Goal: Check status

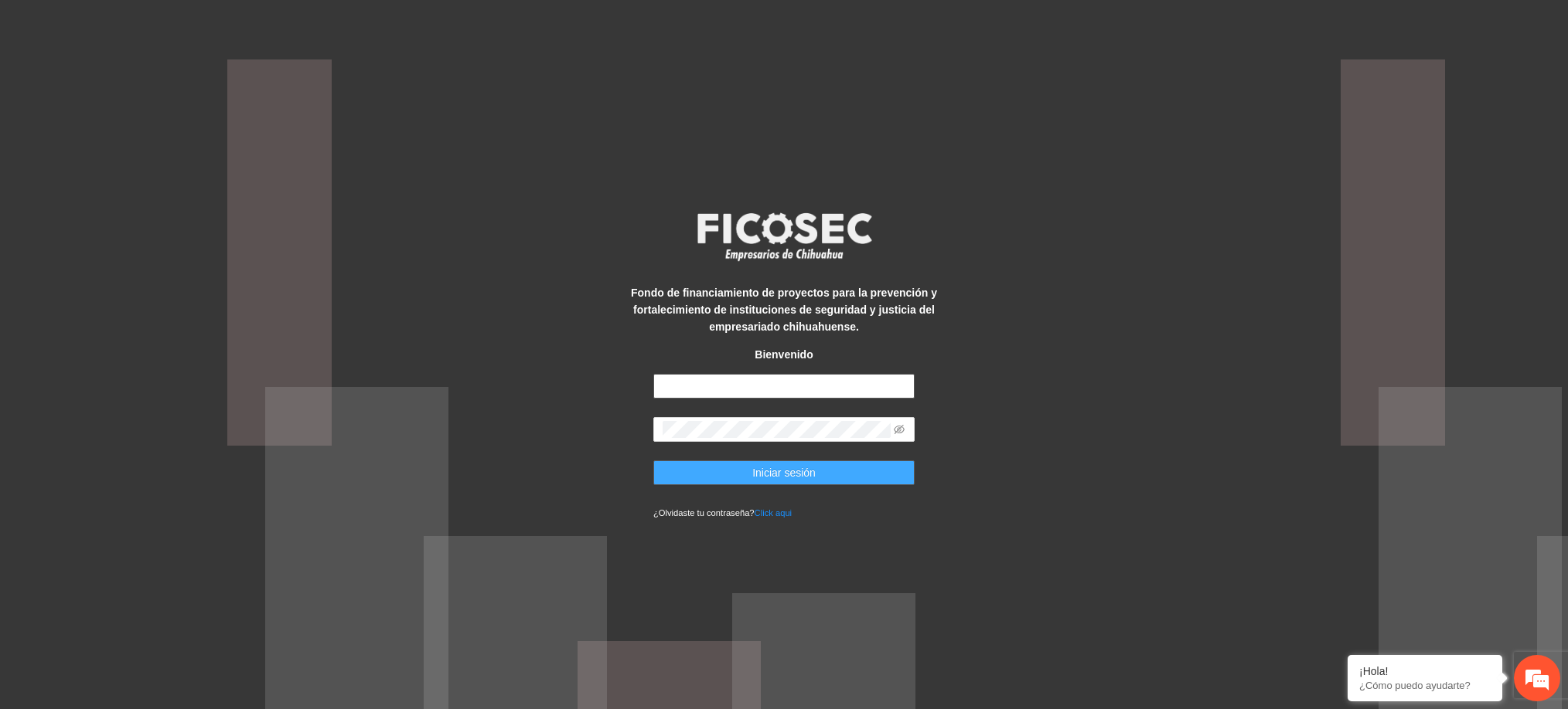
type input "**********"
click at [782, 476] on span "Iniciar sesión" at bounding box center [784, 473] width 63 height 17
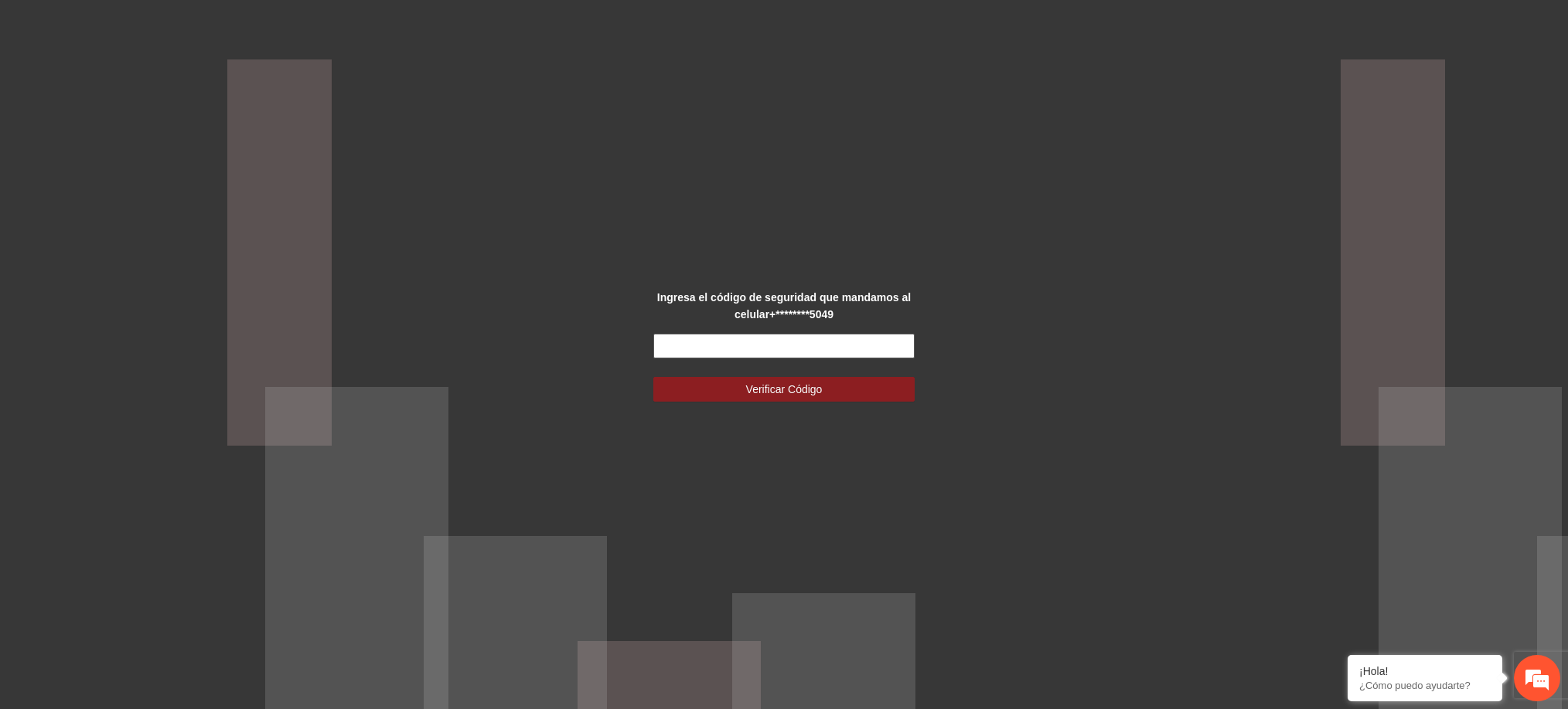
click at [838, 353] on input "text" at bounding box center [784, 346] width 261 height 25
click at [845, 337] on input "text" at bounding box center [784, 346] width 261 height 25
type input "******"
click at [653, 377] on button "Verificar Código" at bounding box center [784, 389] width 261 height 25
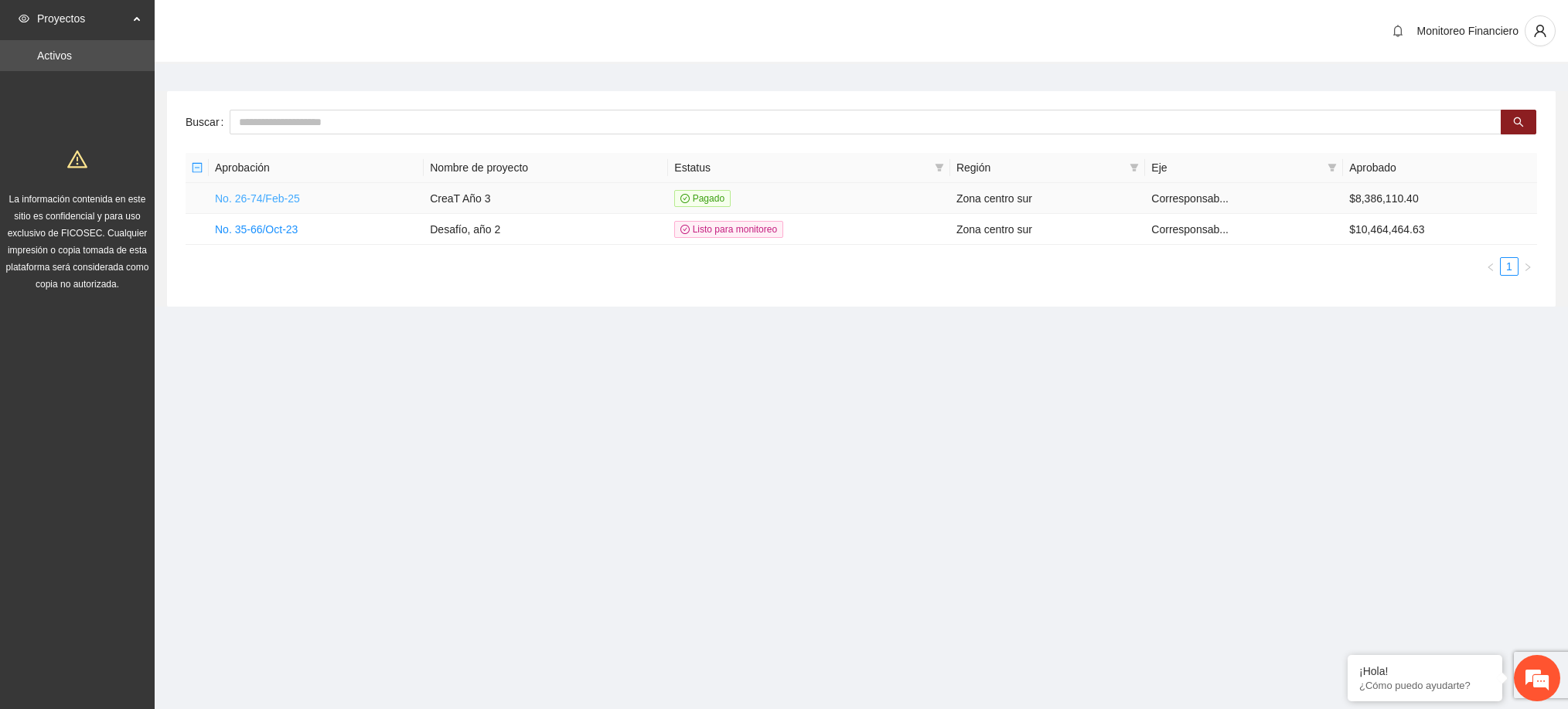
click at [274, 197] on link "No. 26-74/Feb-25" at bounding box center [257, 198] width 85 height 12
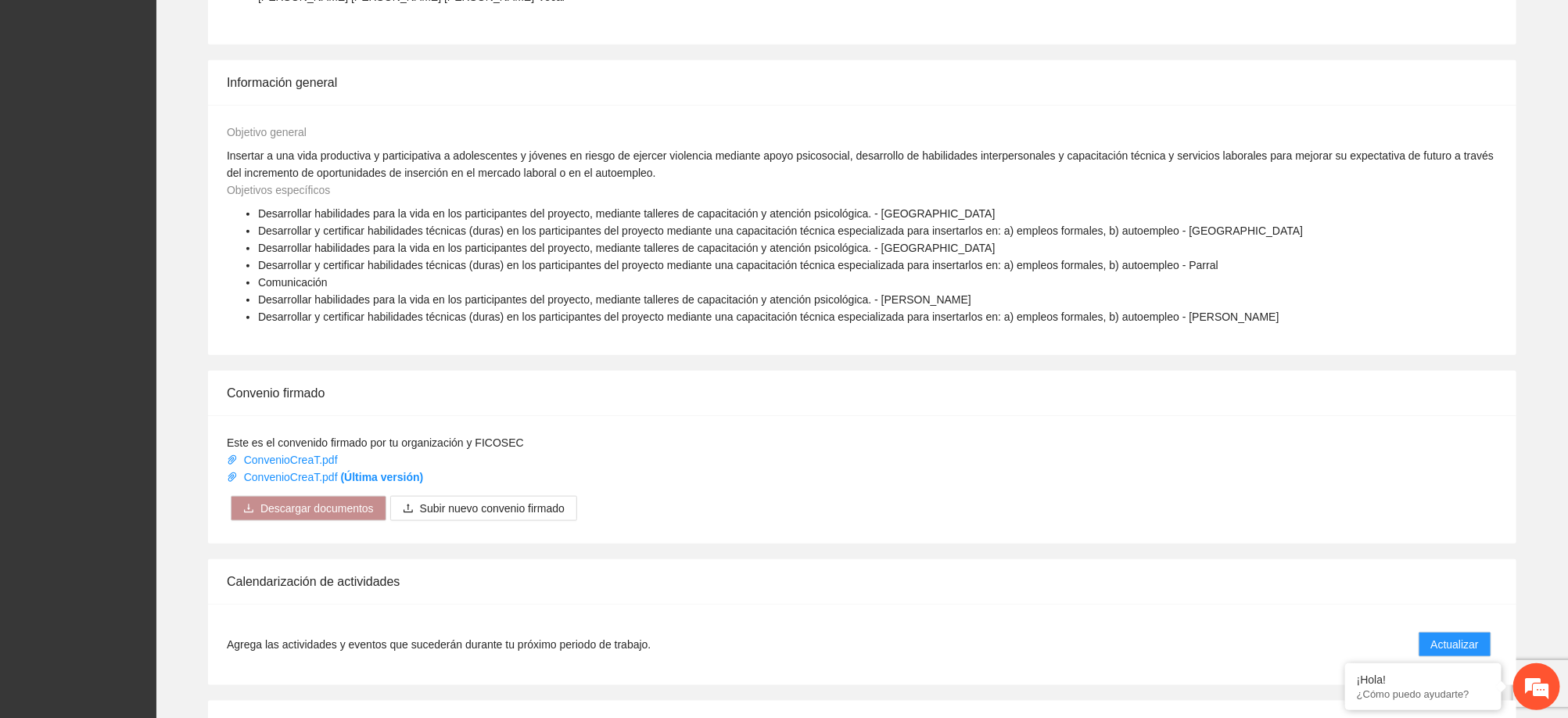
scroll to position [816, 0]
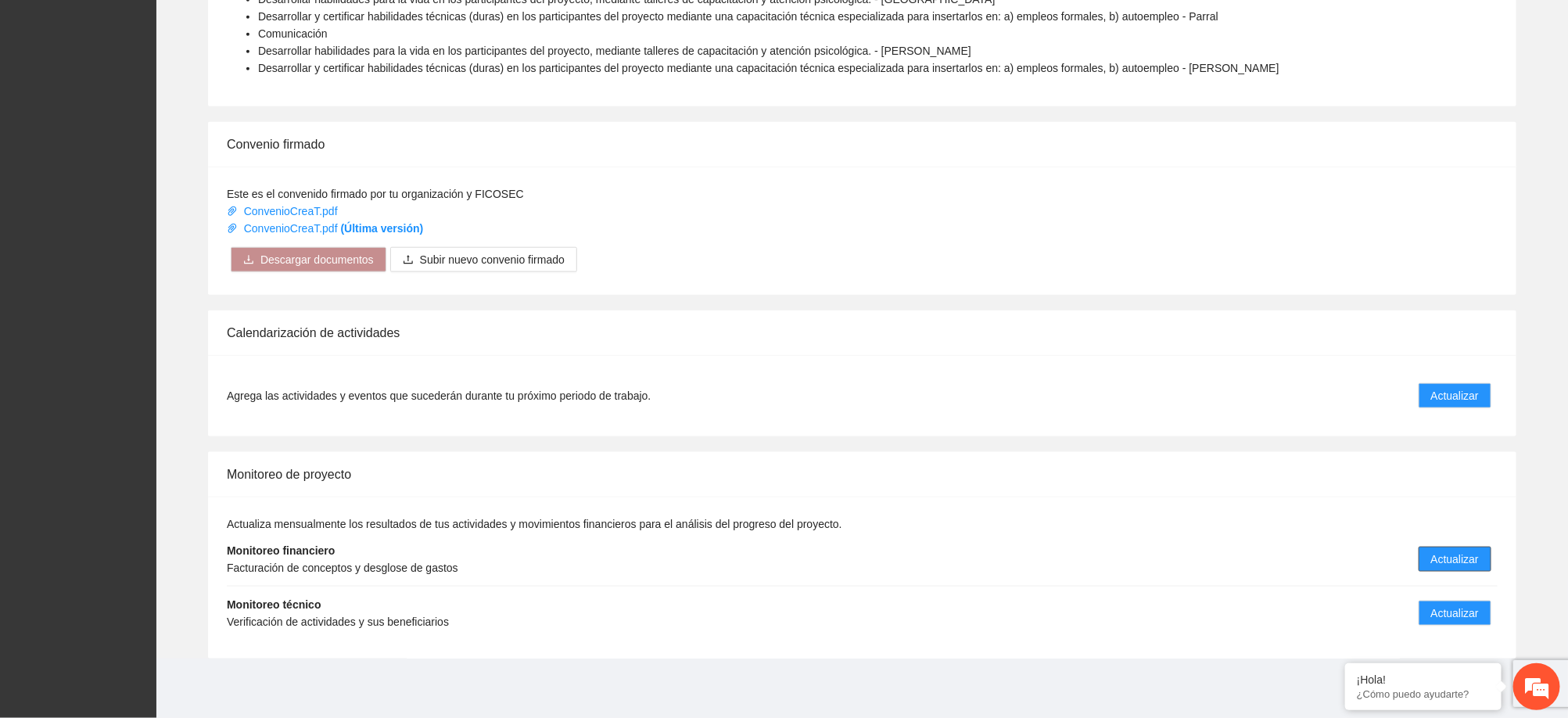
click at [1449, 556] on span "Actualizar" at bounding box center [1455, 560] width 48 height 18
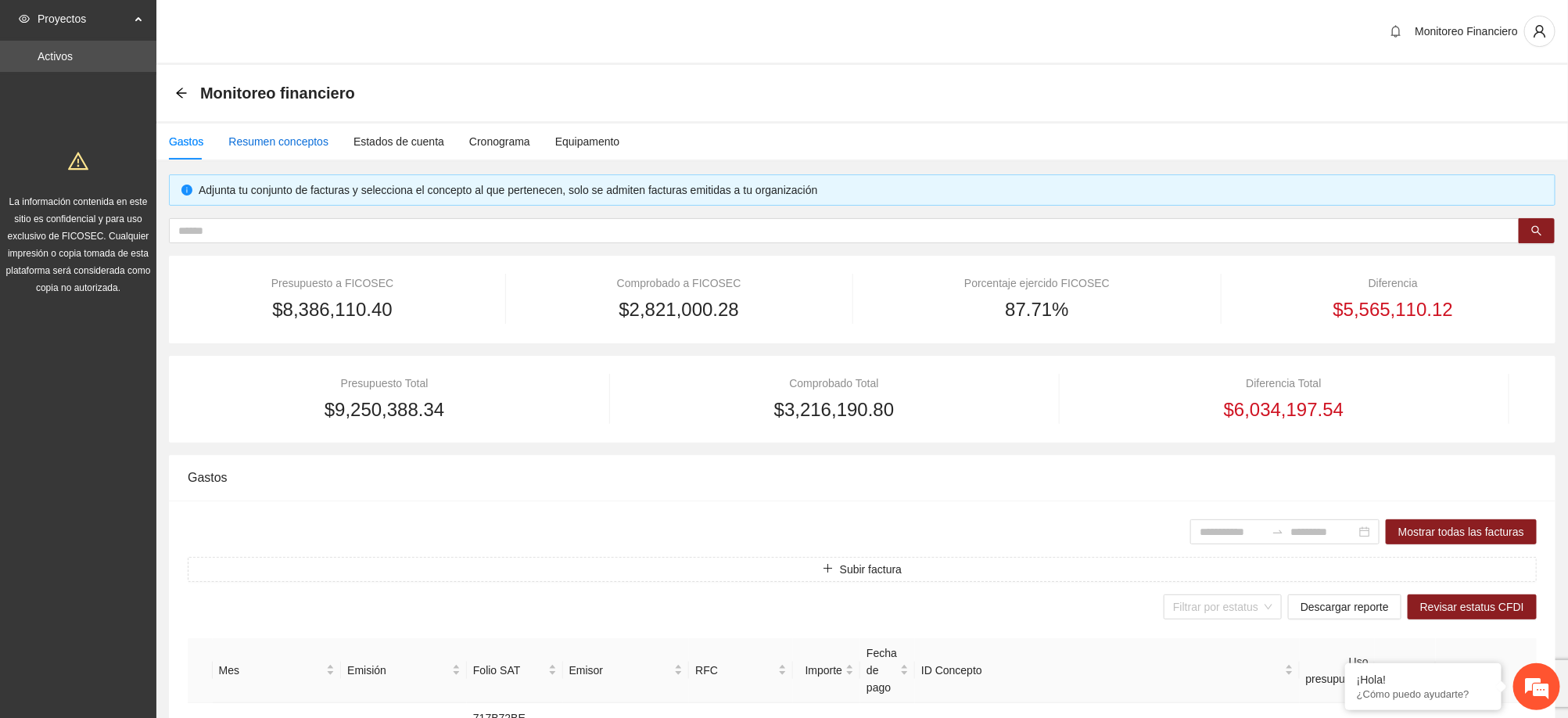
click at [315, 134] on div "Resumen conceptos" at bounding box center [278, 142] width 100 height 18
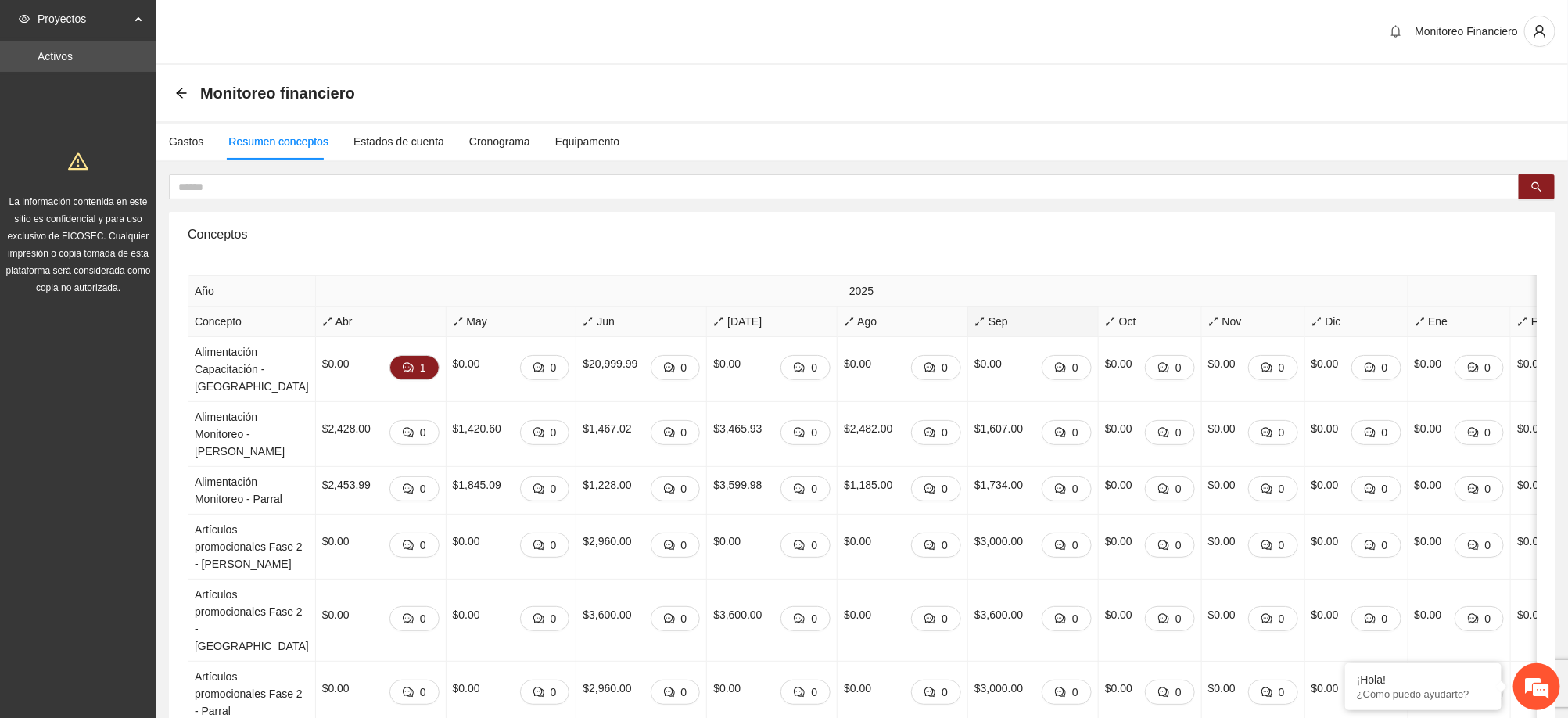
click at [985, 322] on span "Sep" at bounding box center [1033, 321] width 118 height 18
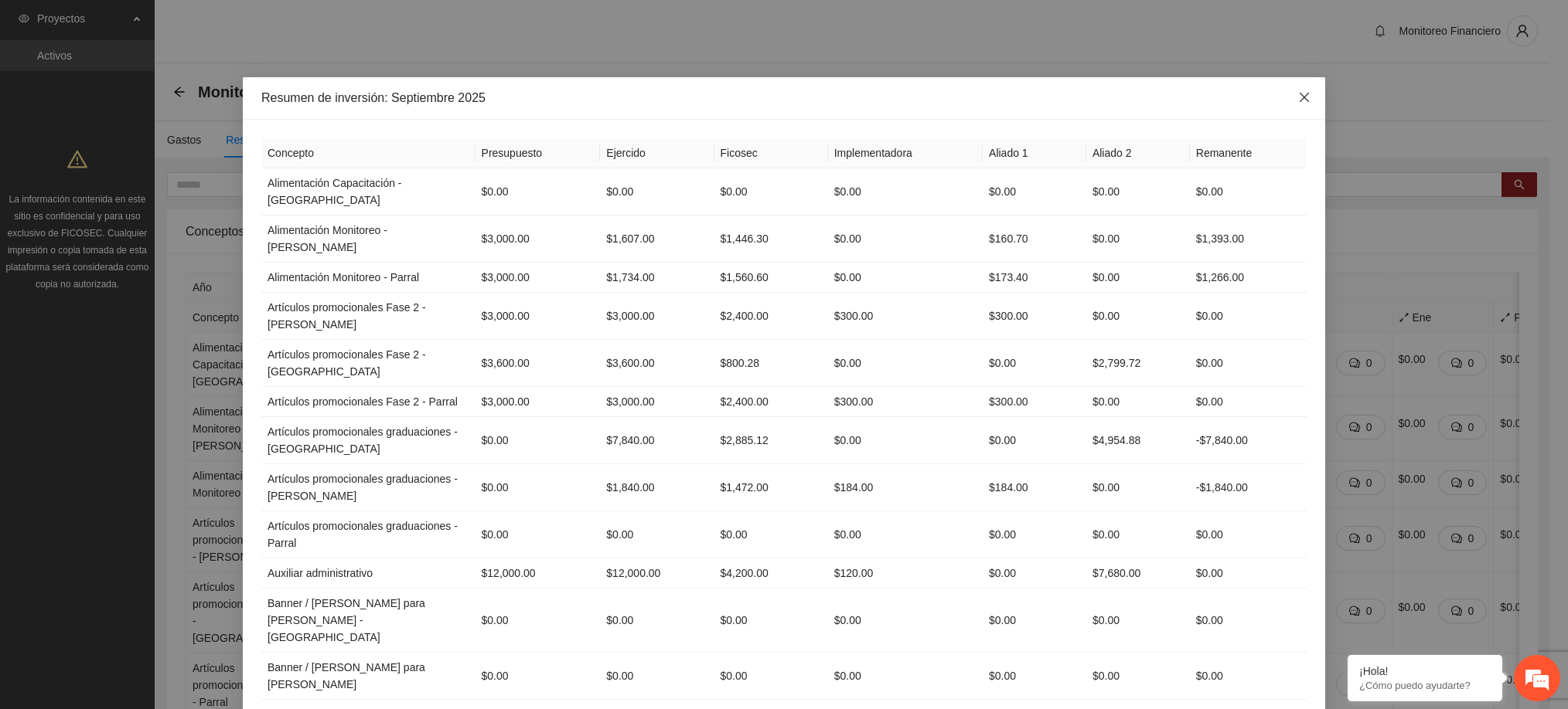
click at [1293, 86] on span "Close" at bounding box center [1304, 98] width 42 height 42
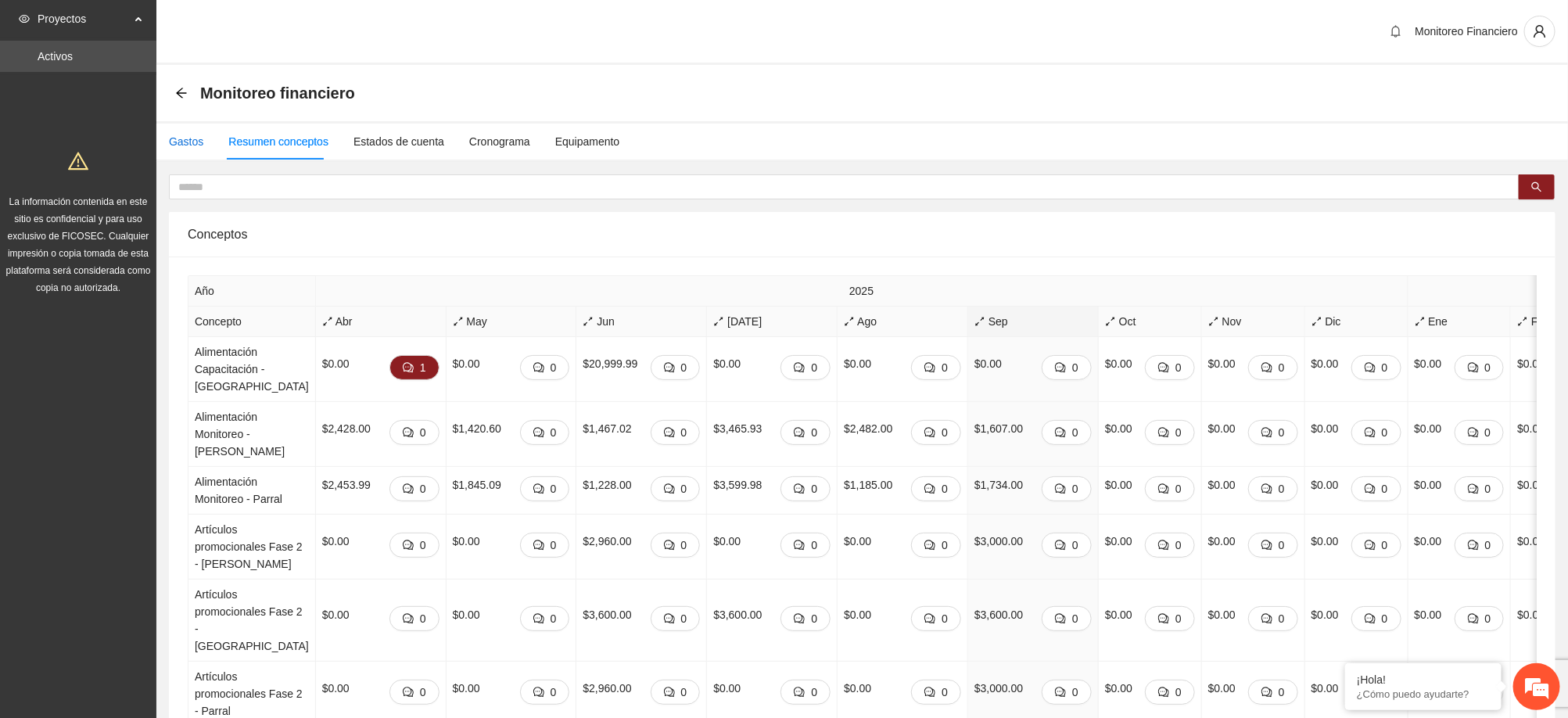
click at [193, 142] on div "Gastos" at bounding box center [186, 142] width 34 height 18
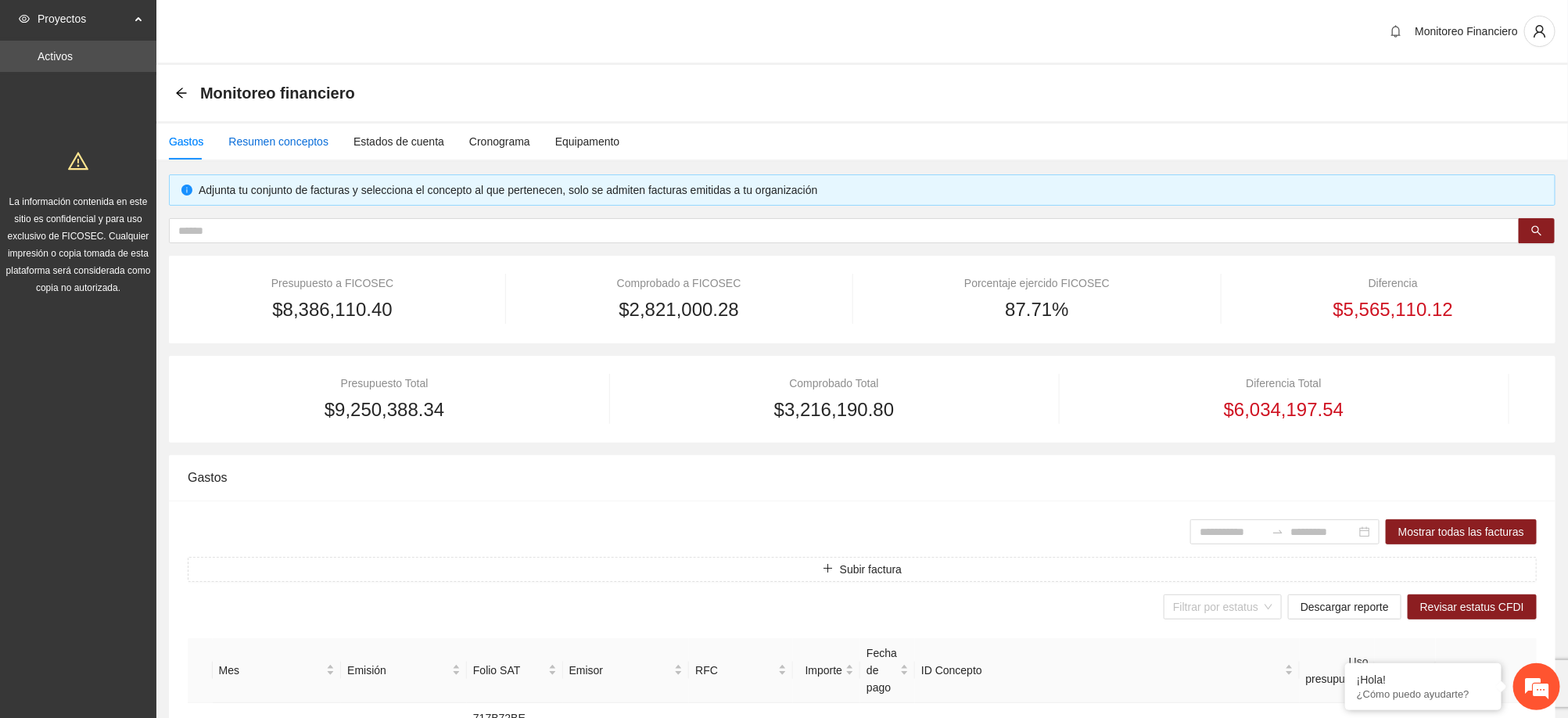
click at [314, 141] on div "Resumen conceptos" at bounding box center [278, 142] width 100 height 18
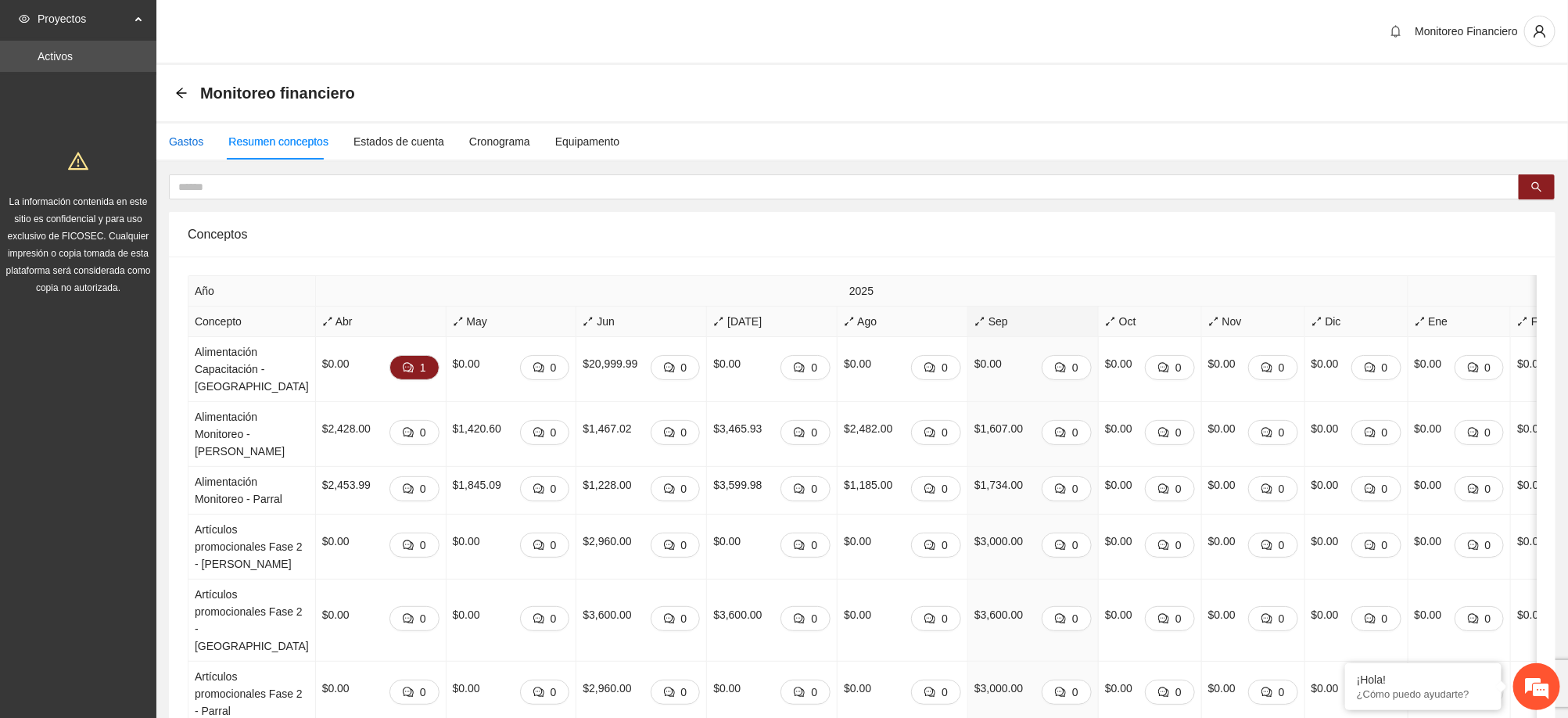
click at [193, 144] on div "Gastos" at bounding box center [186, 142] width 34 height 18
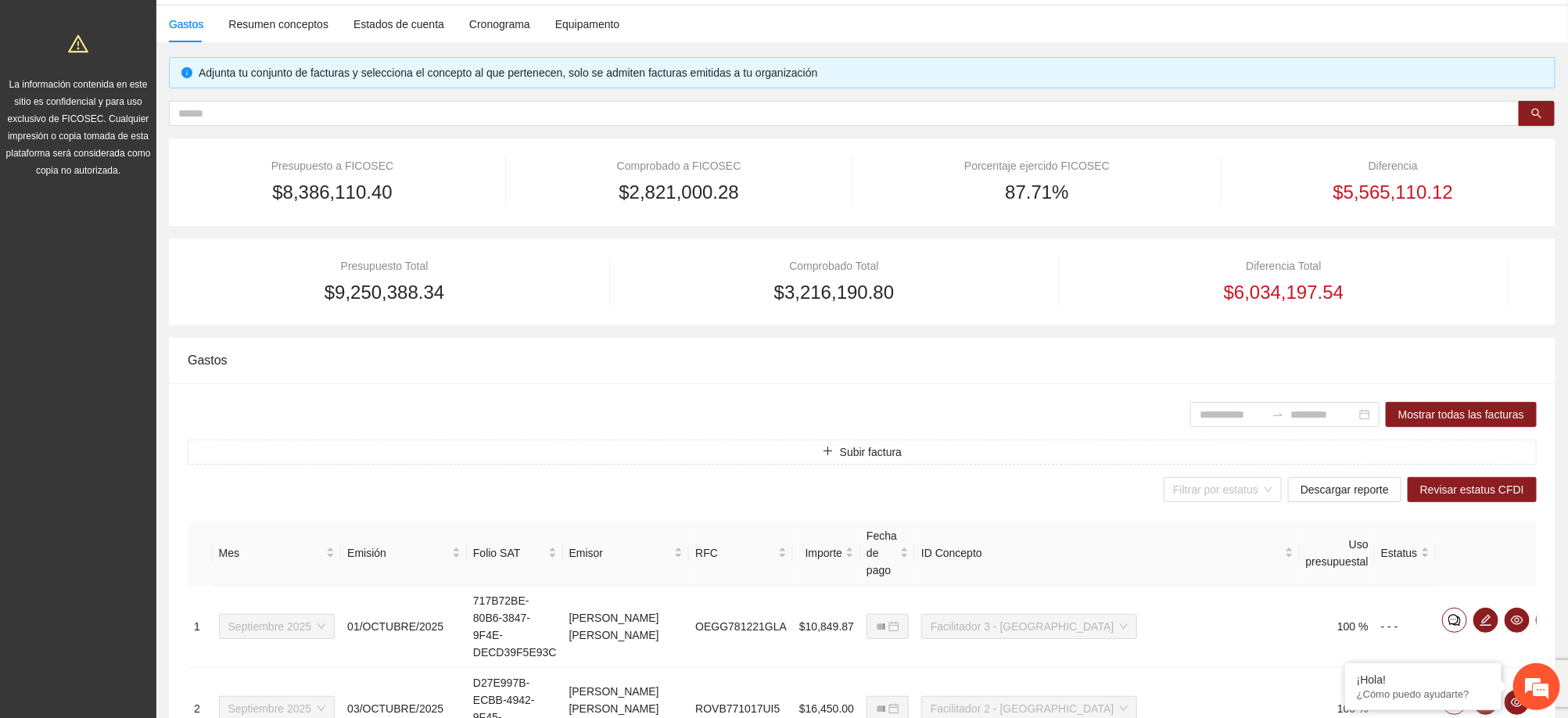
scroll to position [235, 0]
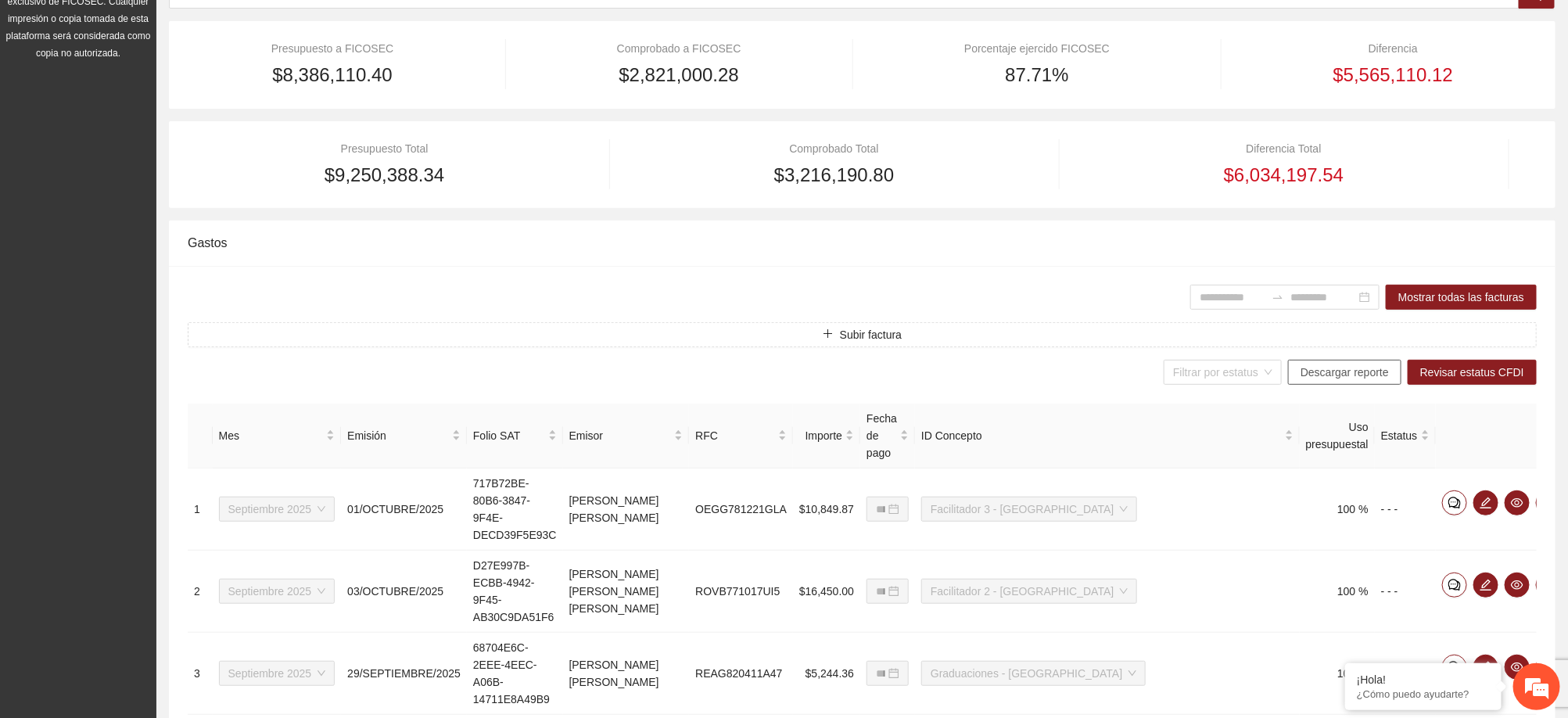
click at [1366, 379] on span "Descargar reporte" at bounding box center [1345, 372] width 88 height 18
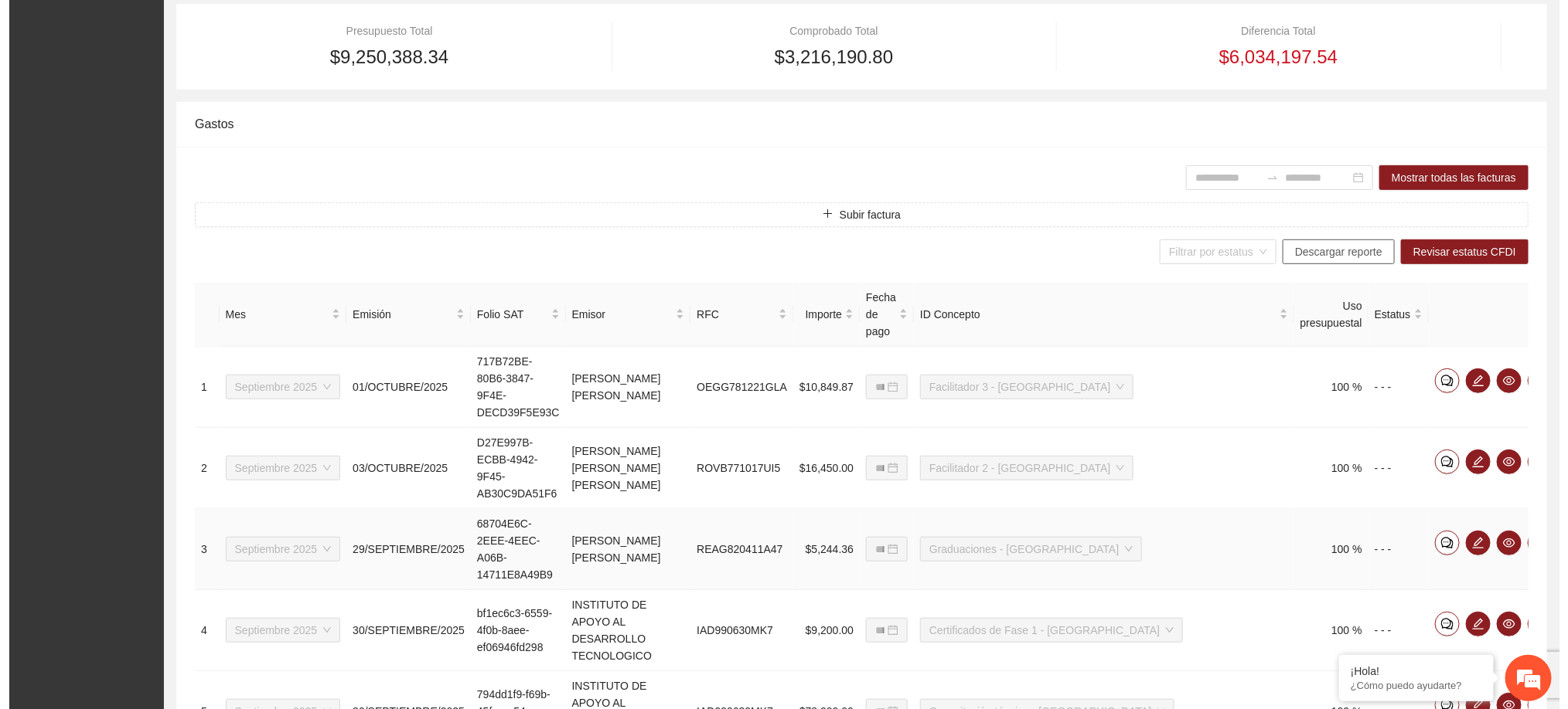
scroll to position [0, 0]
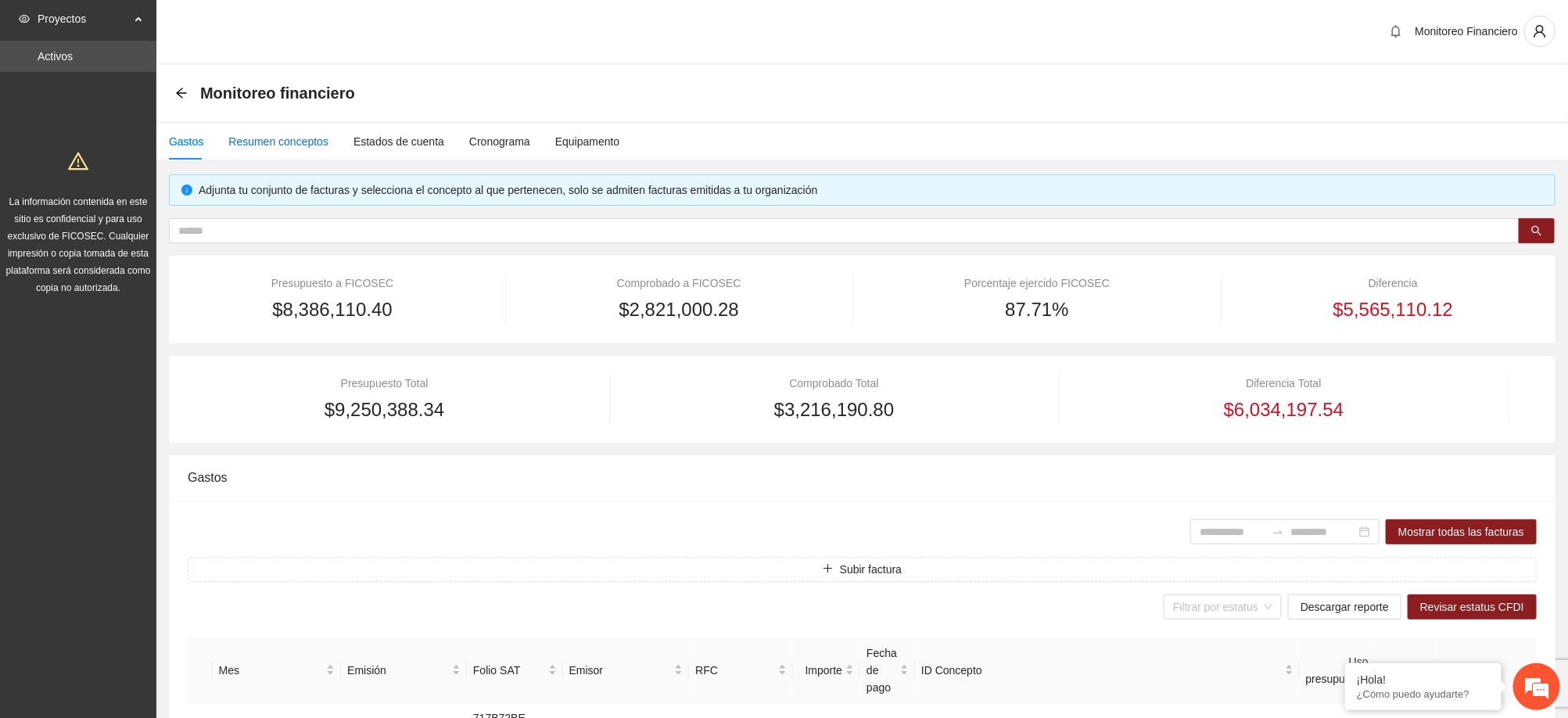
click at [308, 139] on div "Resumen conceptos" at bounding box center [278, 142] width 100 height 18
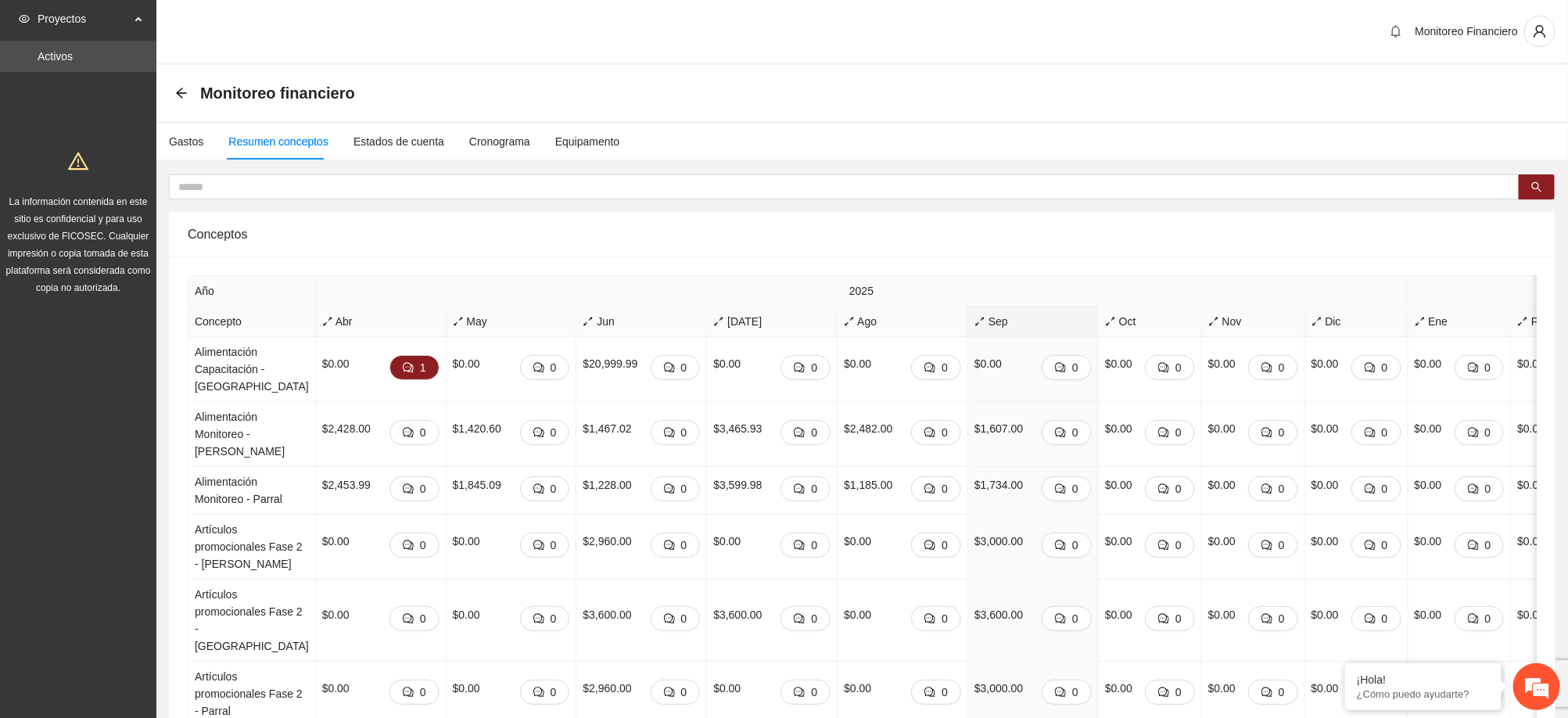
click at [984, 320] on span "Sep" at bounding box center [1033, 321] width 118 height 18
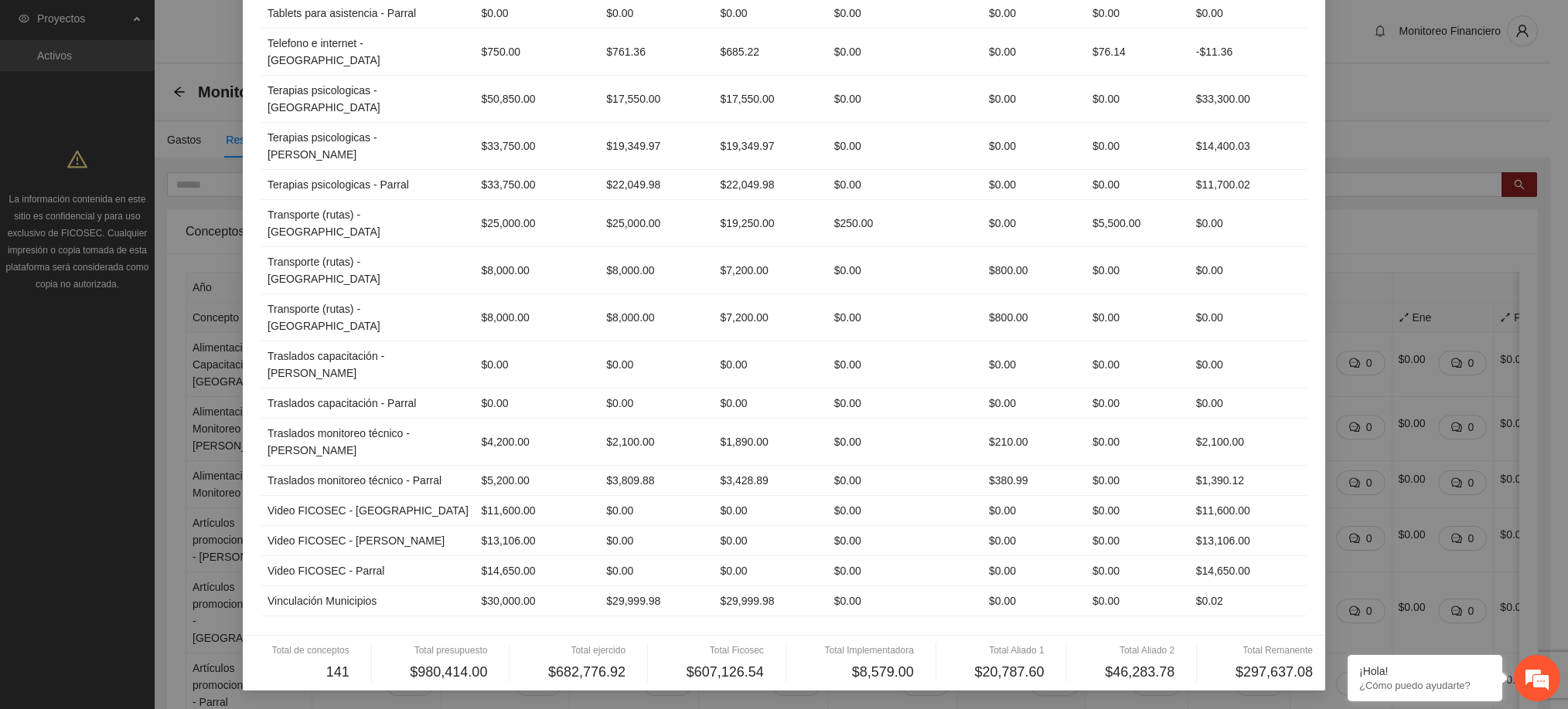
scroll to position [5563, 0]
